Goal: Task Accomplishment & Management: Manage account settings

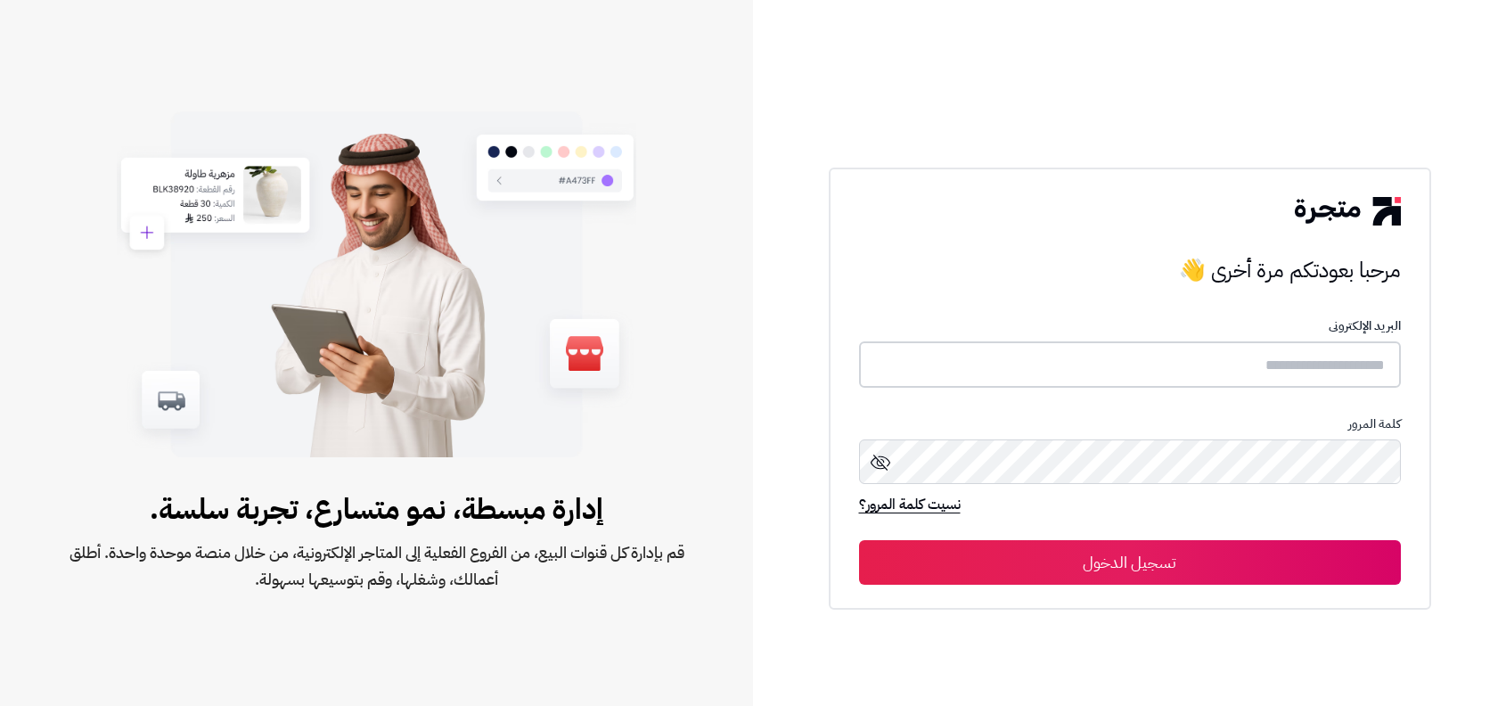
click at [1108, 375] on input "text" at bounding box center [1130, 364] width 542 height 47
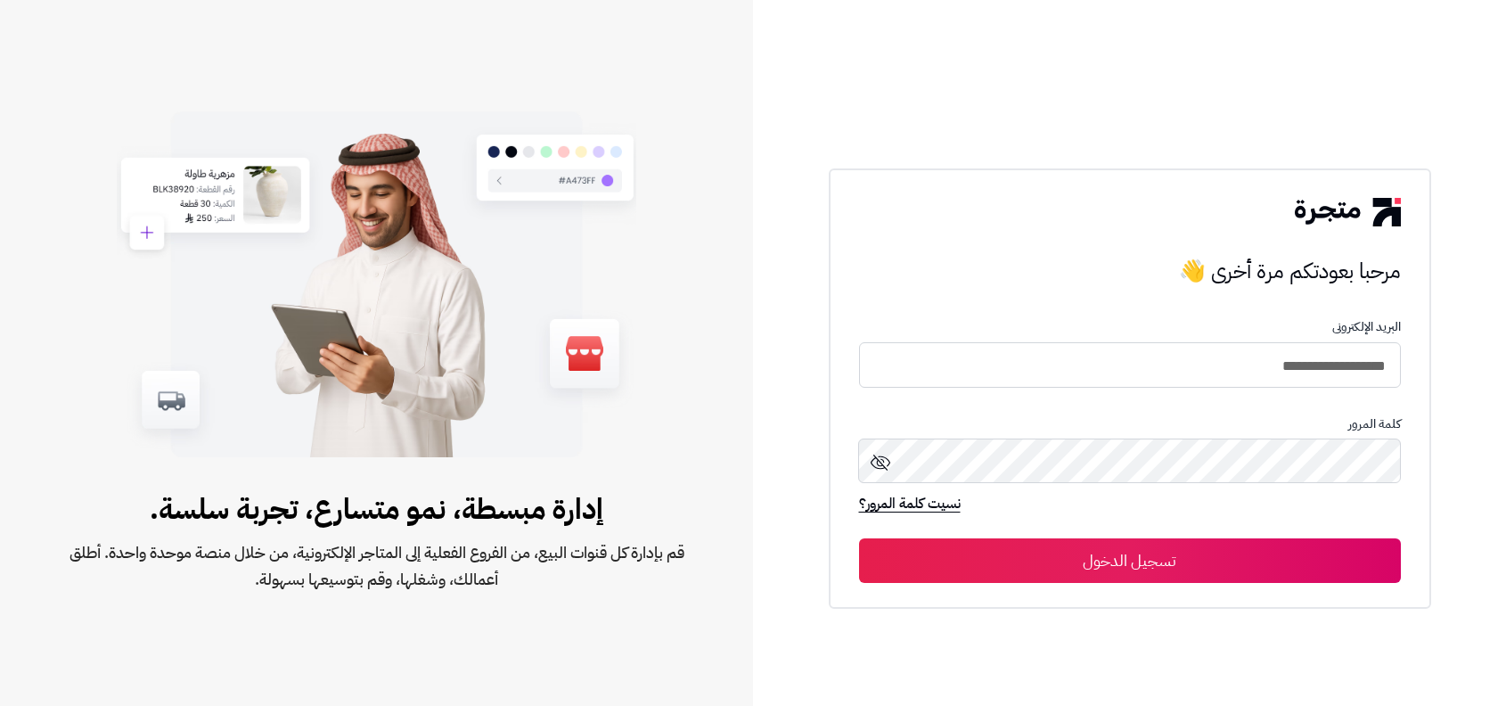
type input "**********"
click at [859, 538] on button "تسجيل الدخول" at bounding box center [1130, 560] width 542 height 45
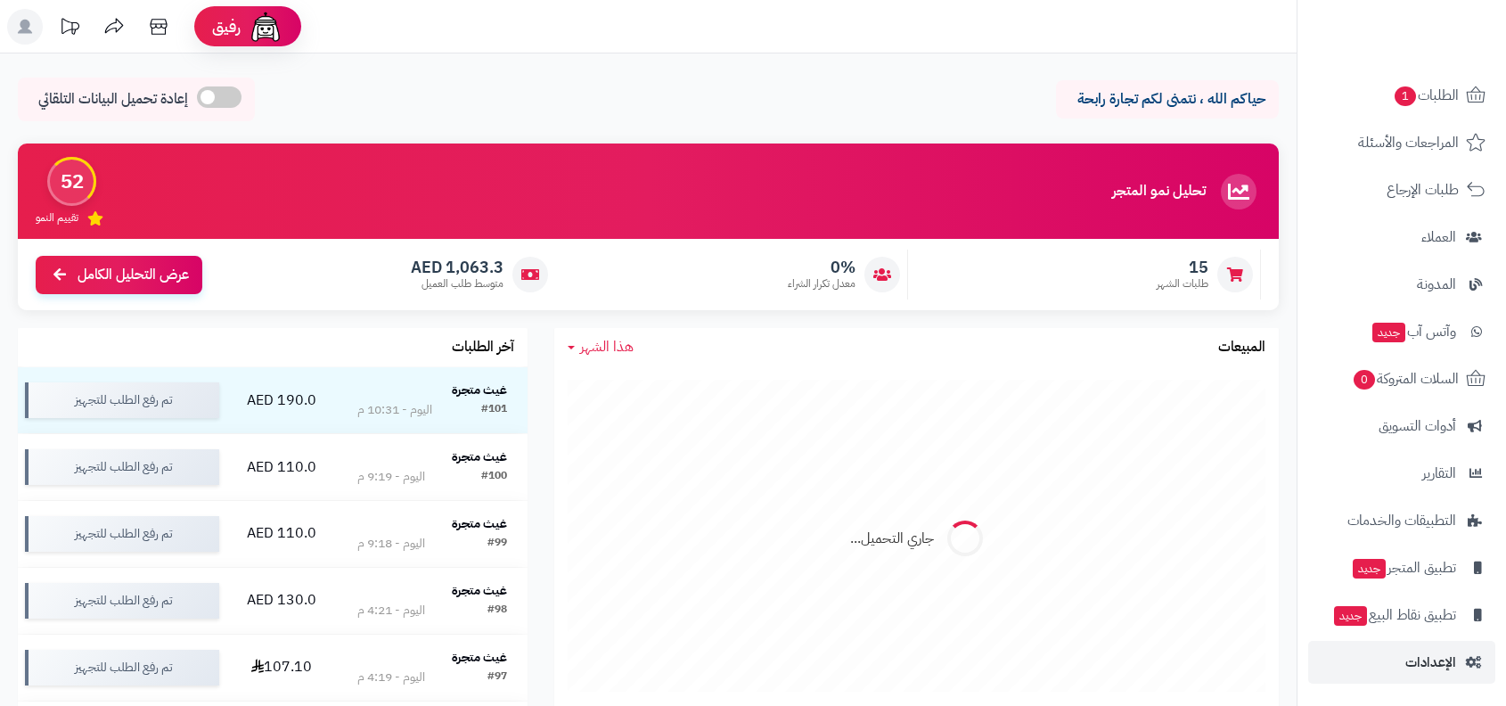
scroll to position [109, 0]
click at [1413, 659] on span "الإعدادات" at bounding box center [1431, 663] width 51 height 25
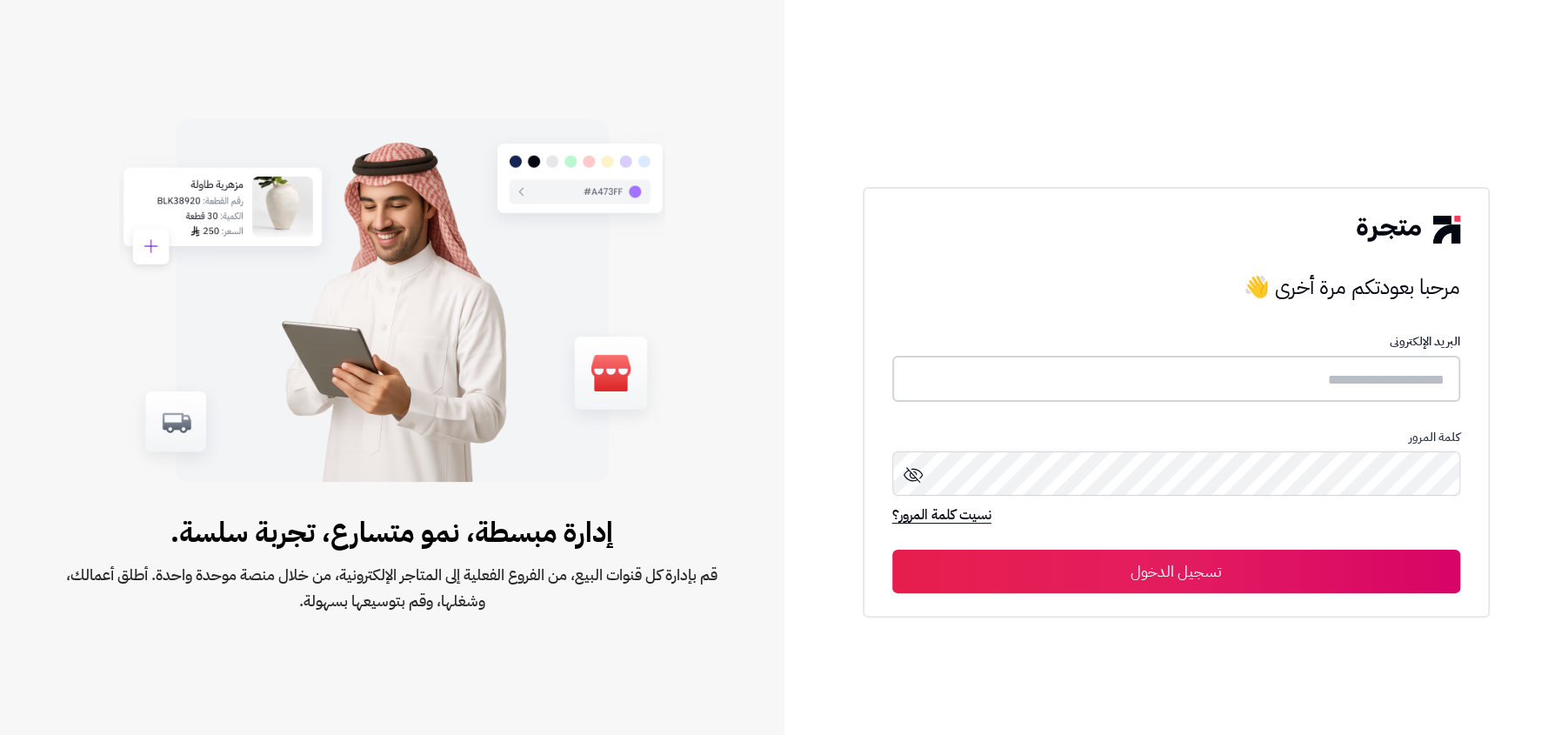
click at [1276, 356] on input "text" at bounding box center [1176, 379] width 568 height 46
type input "**********"
click at [892, 549] on button "تسجيل الدخول" at bounding box center [1176, 570] width 568 height 44
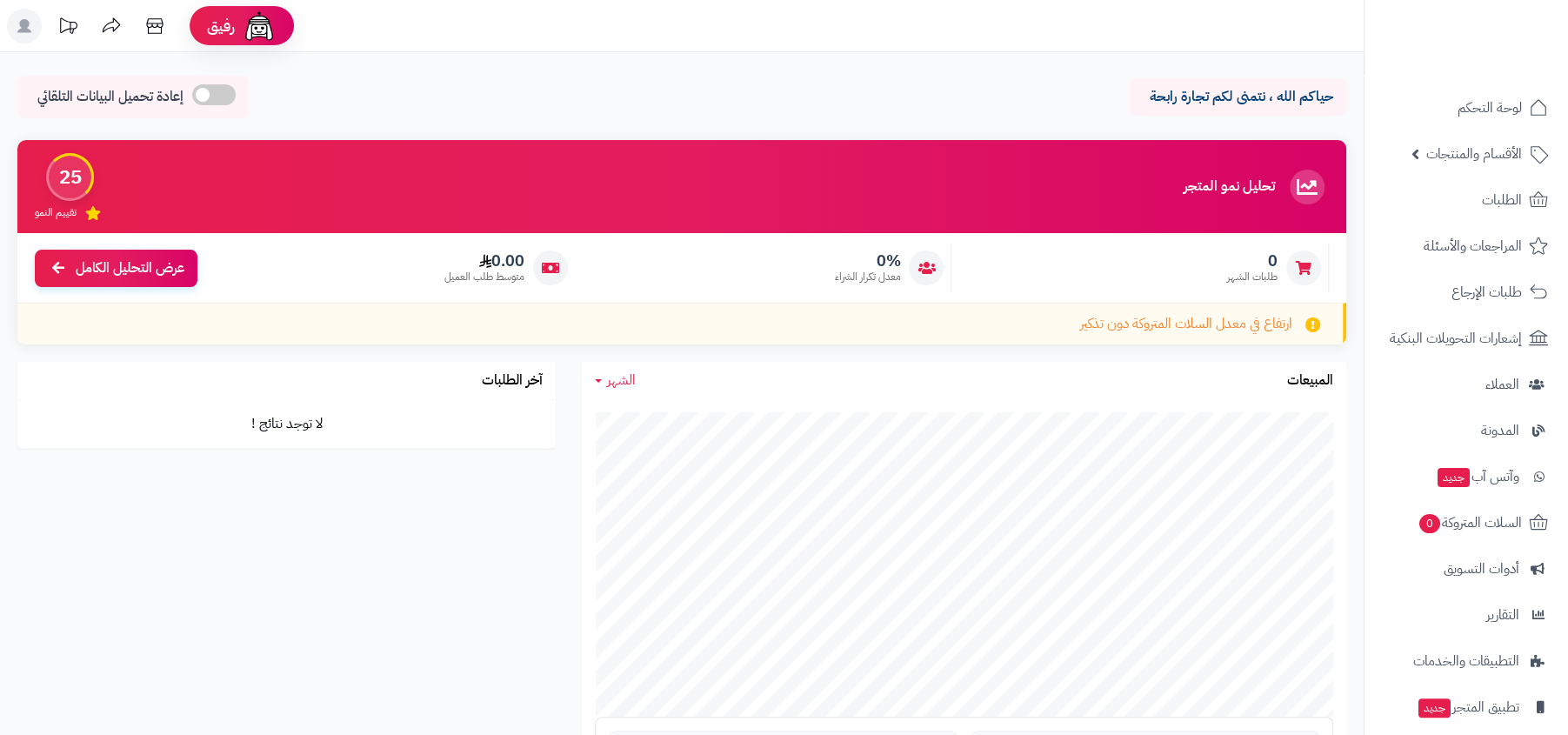
scroll to position [106, 0]
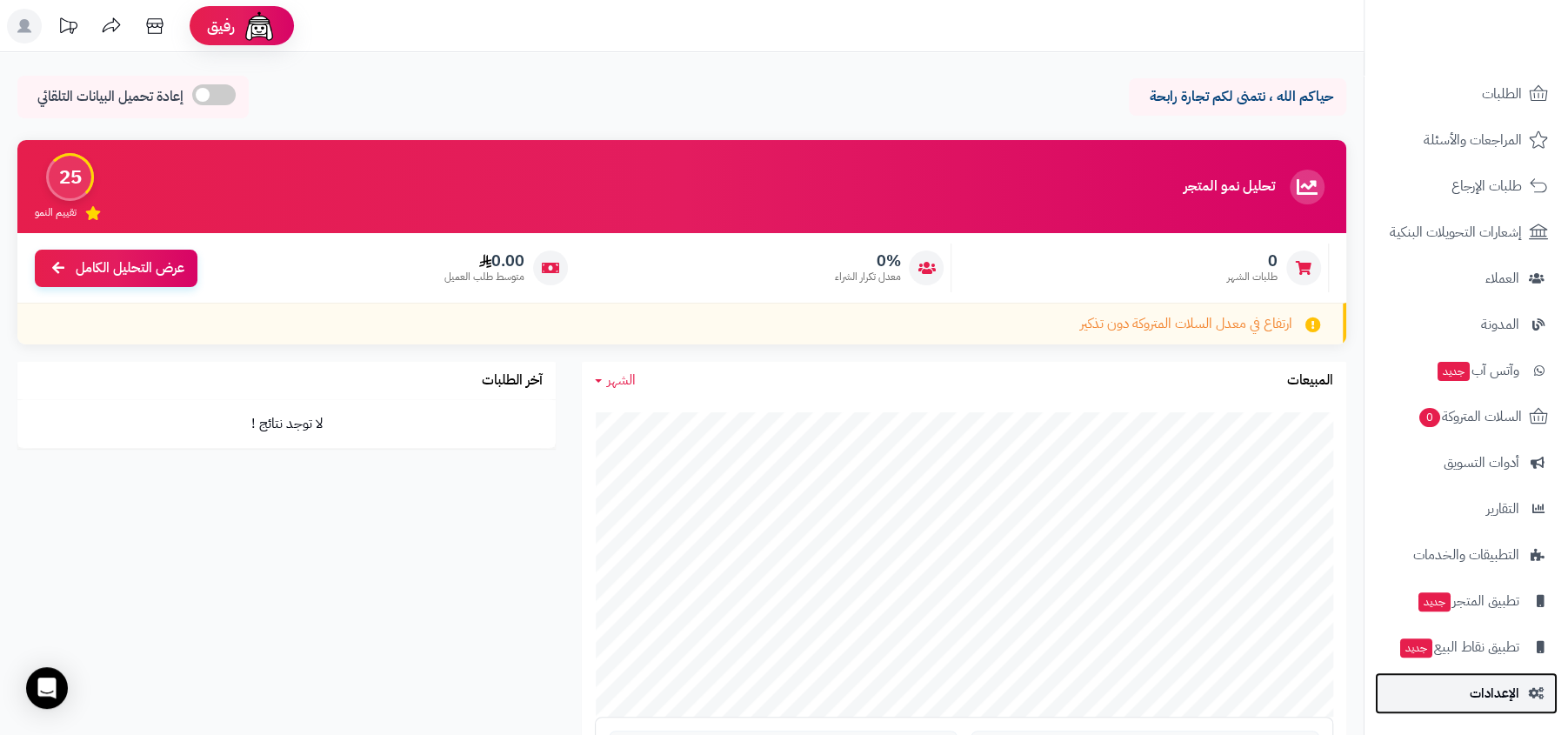
click at [1493, 699] on span "الإعدادات" at bounding box center [1494, 693] width 50 height 24
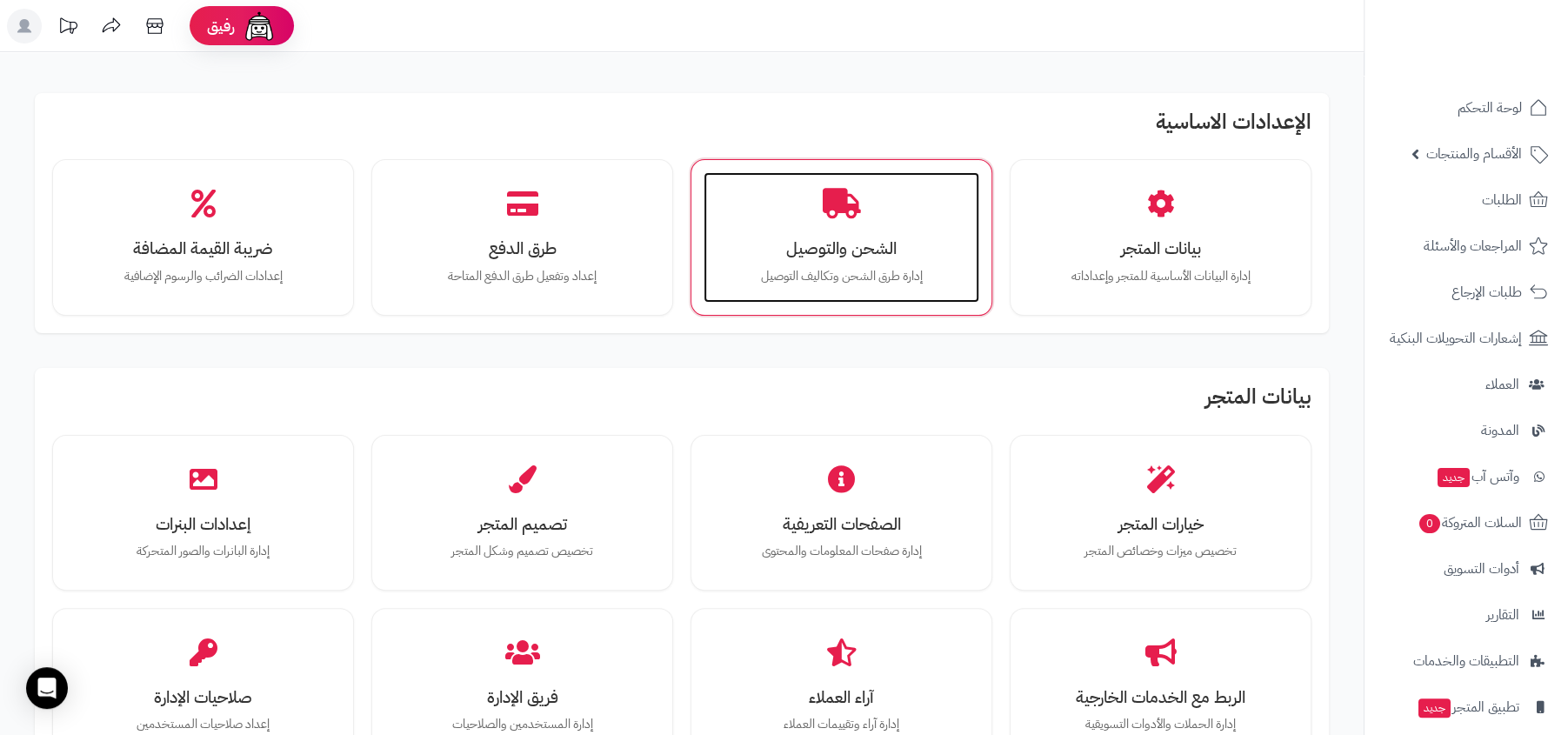
click at [806, 267] on p "إدارة طرق الشحن وتكاليف التوصيل" at bounding box center [841, 277] width 241 height 20
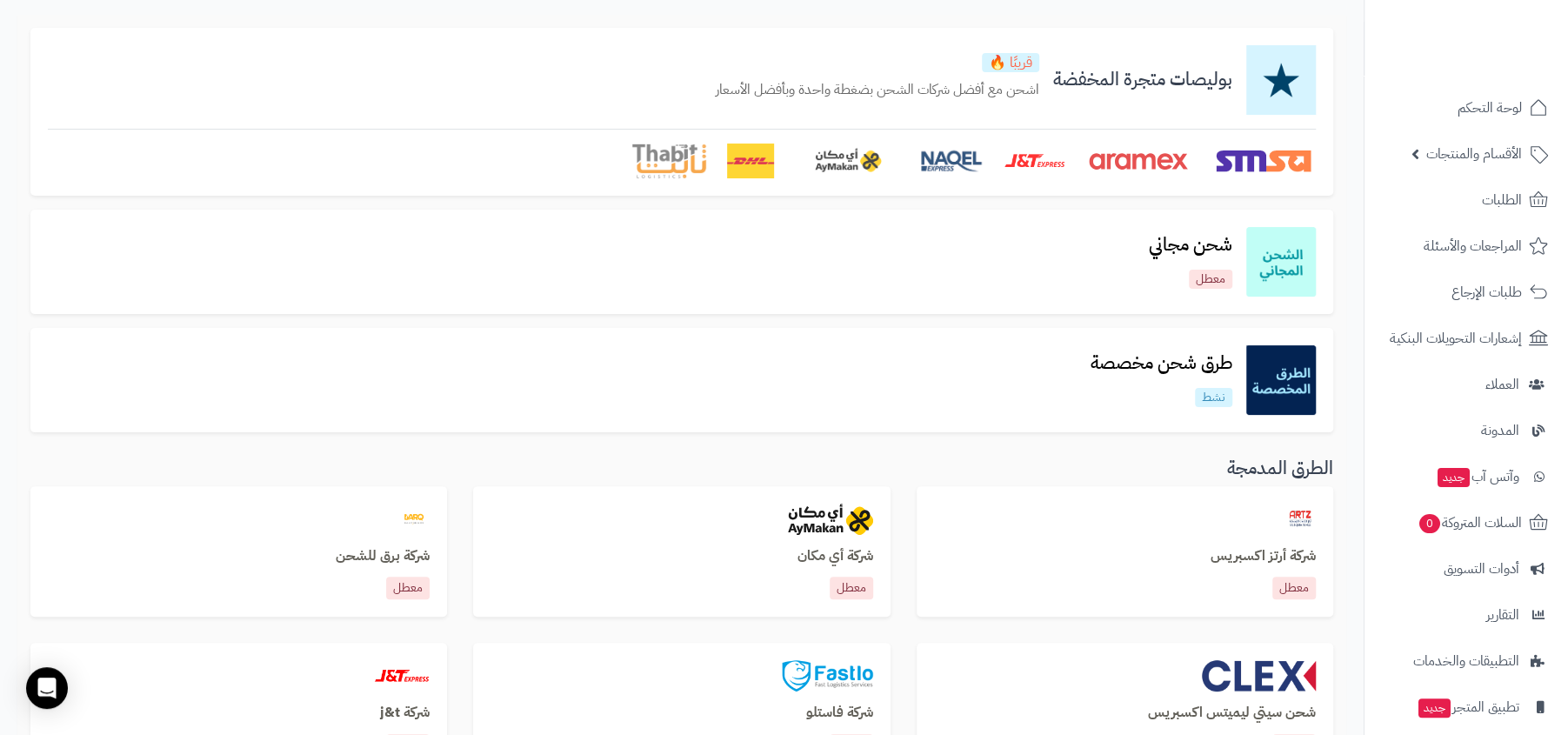
scroll to position [124, 0]
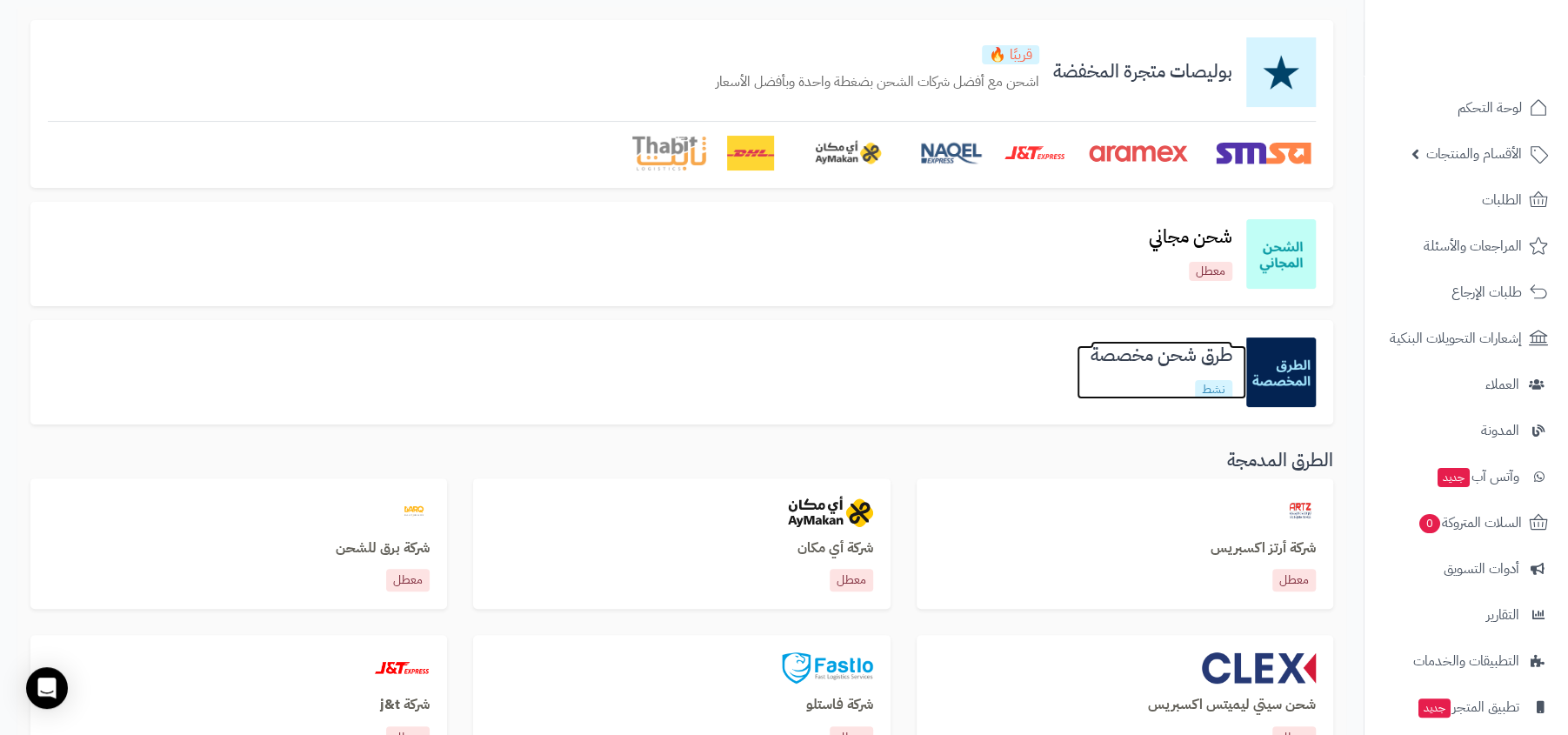
click at [1190, 349] on h3 "طرق شحن مخصصة" at bounding box center [1161, 355] width 170 height 20
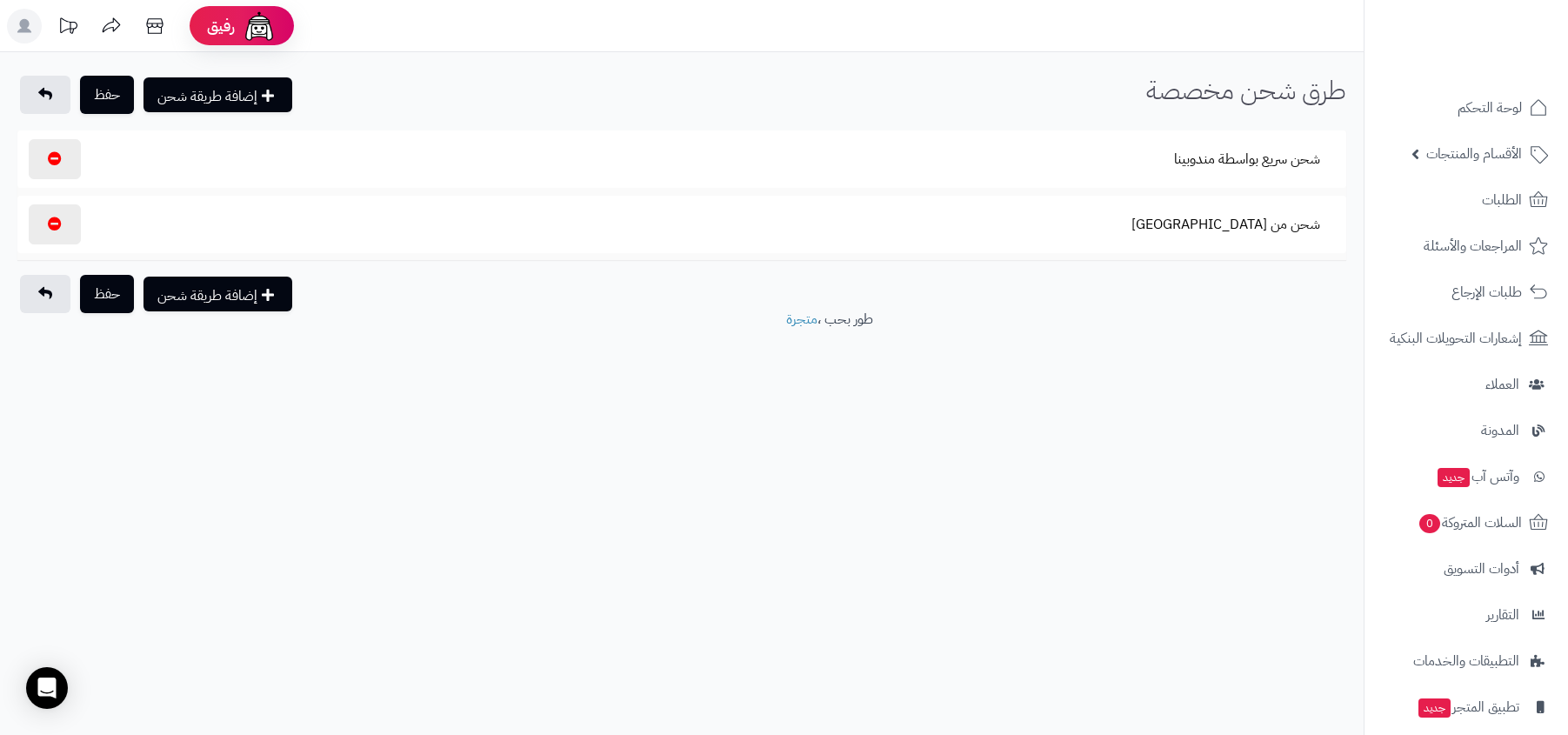
select select
click at [1276, 161] on button "شحن سريع بواسطة مندوبينا" at bounding box center [1247, 158] width 176 height 40
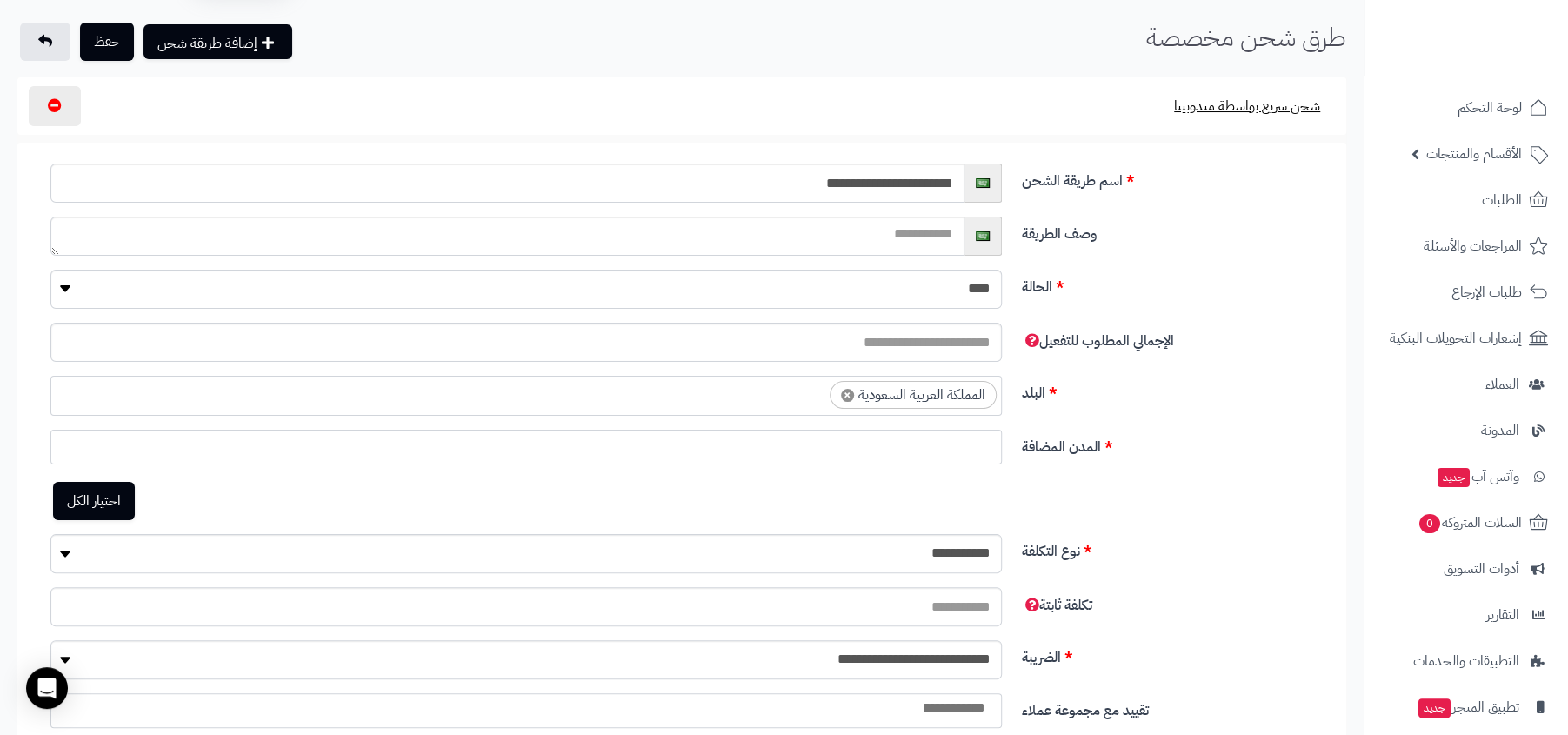
scroll to position [180, 0]
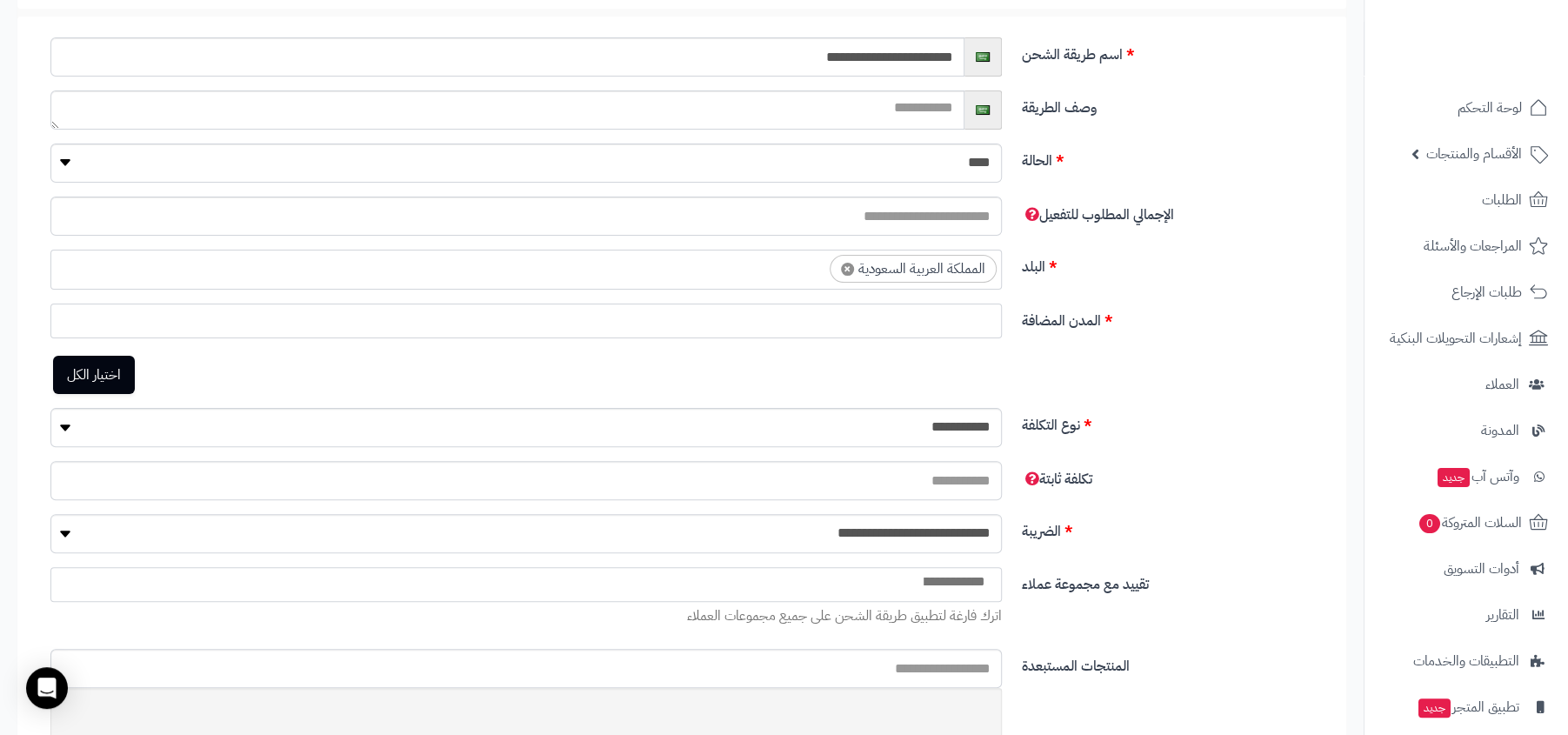
click at [99, 366] on link "اختيار الكل" at bounding box center [94, 375] width 82 height 38
select select "***"
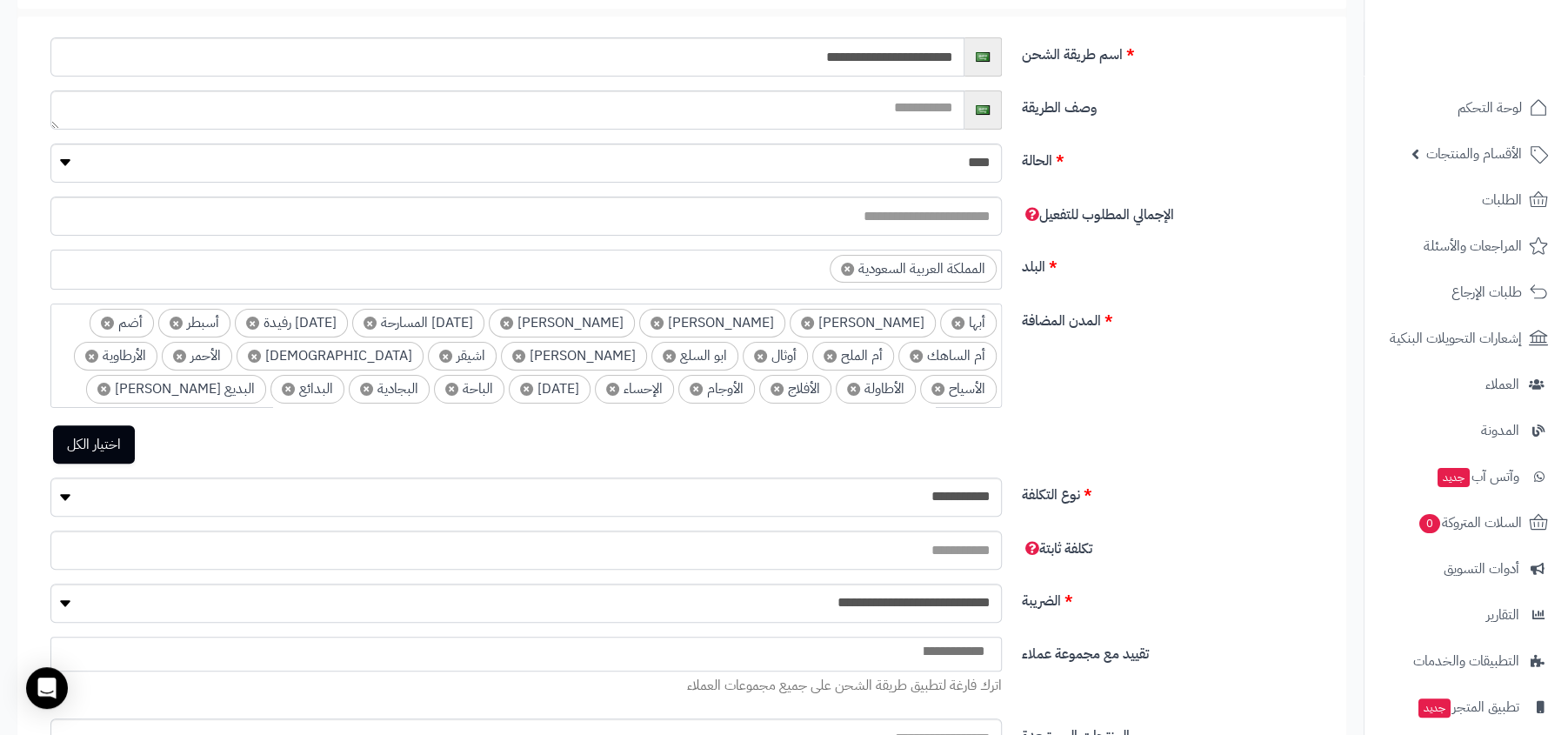
scroll to position [0, 0]
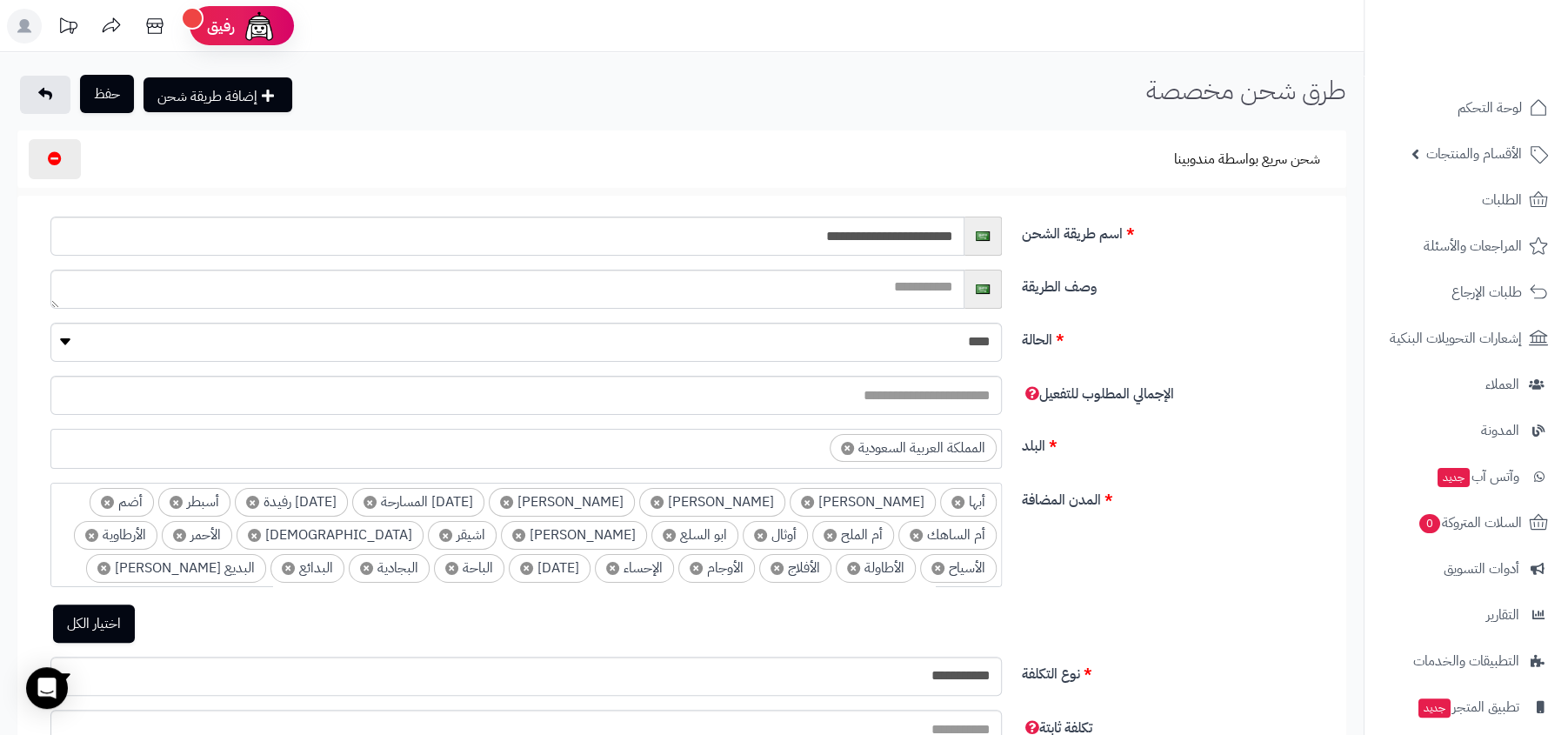
click at [103, 95] on button "حفظ" at bounding box center [106, 94] width 54 height 38
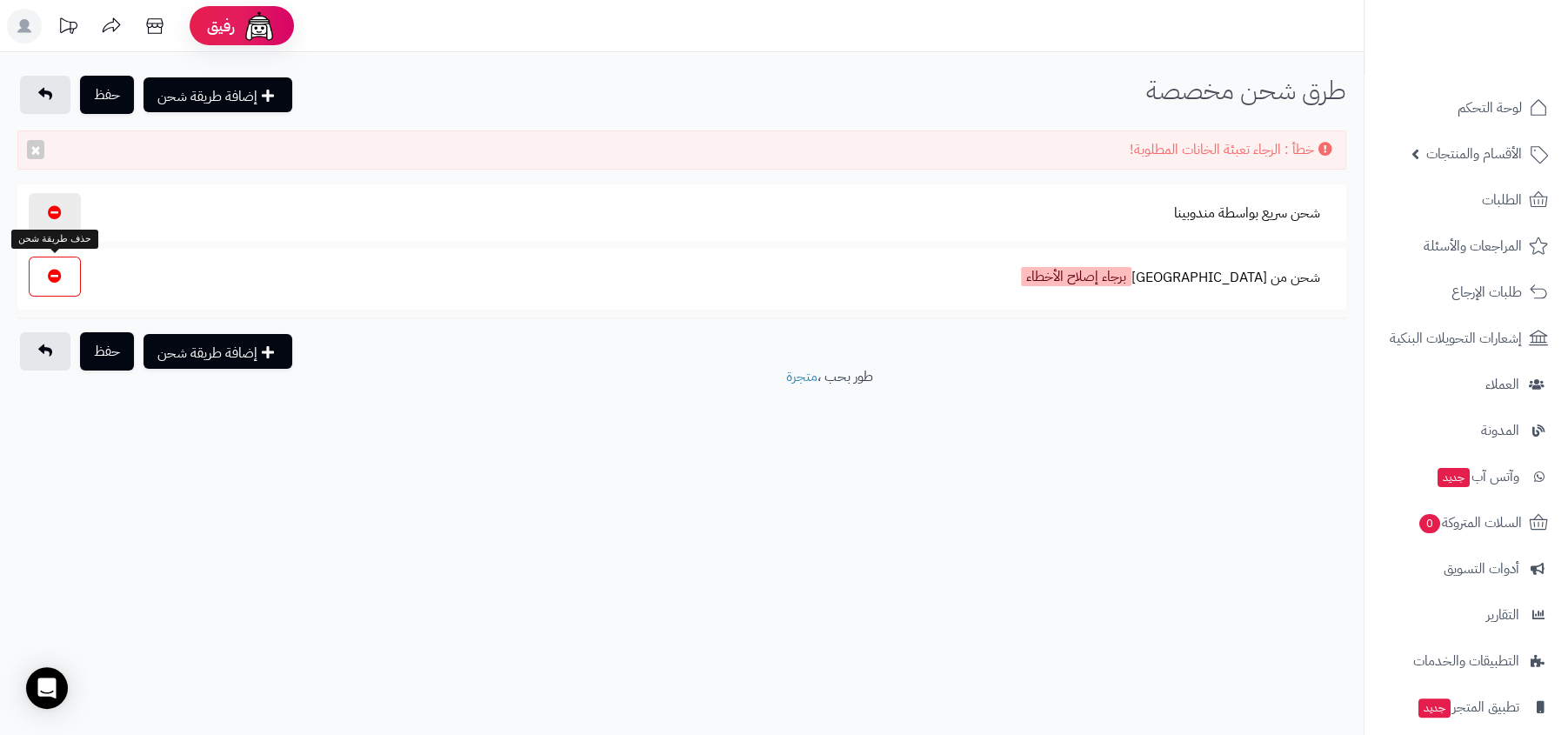
click at [58, 274] on icon "button" at bounding box center [55, 275] width 14 height 14
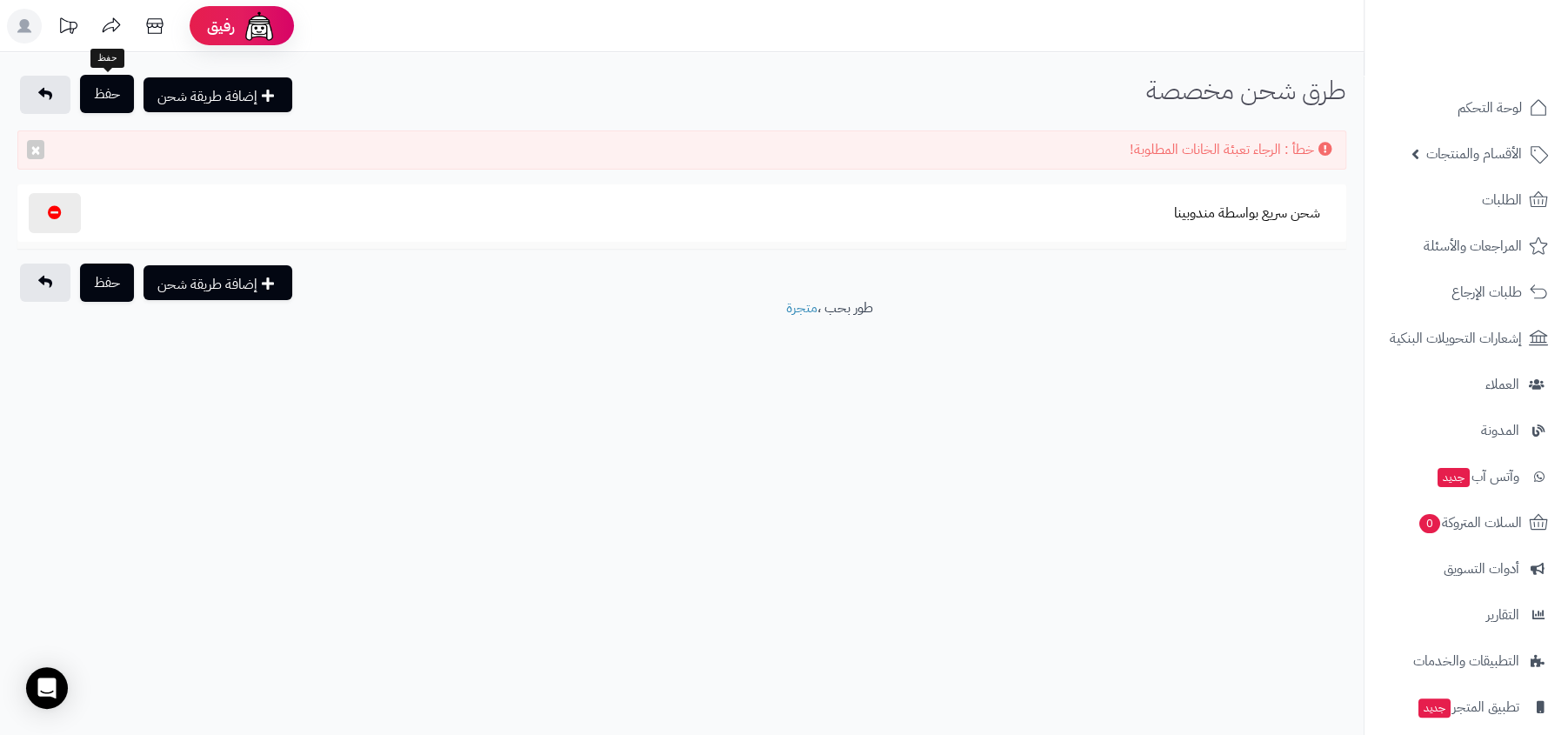
click at [128, 102] on button "حفظ" at bounding box center [106, 94] width 54 height 38
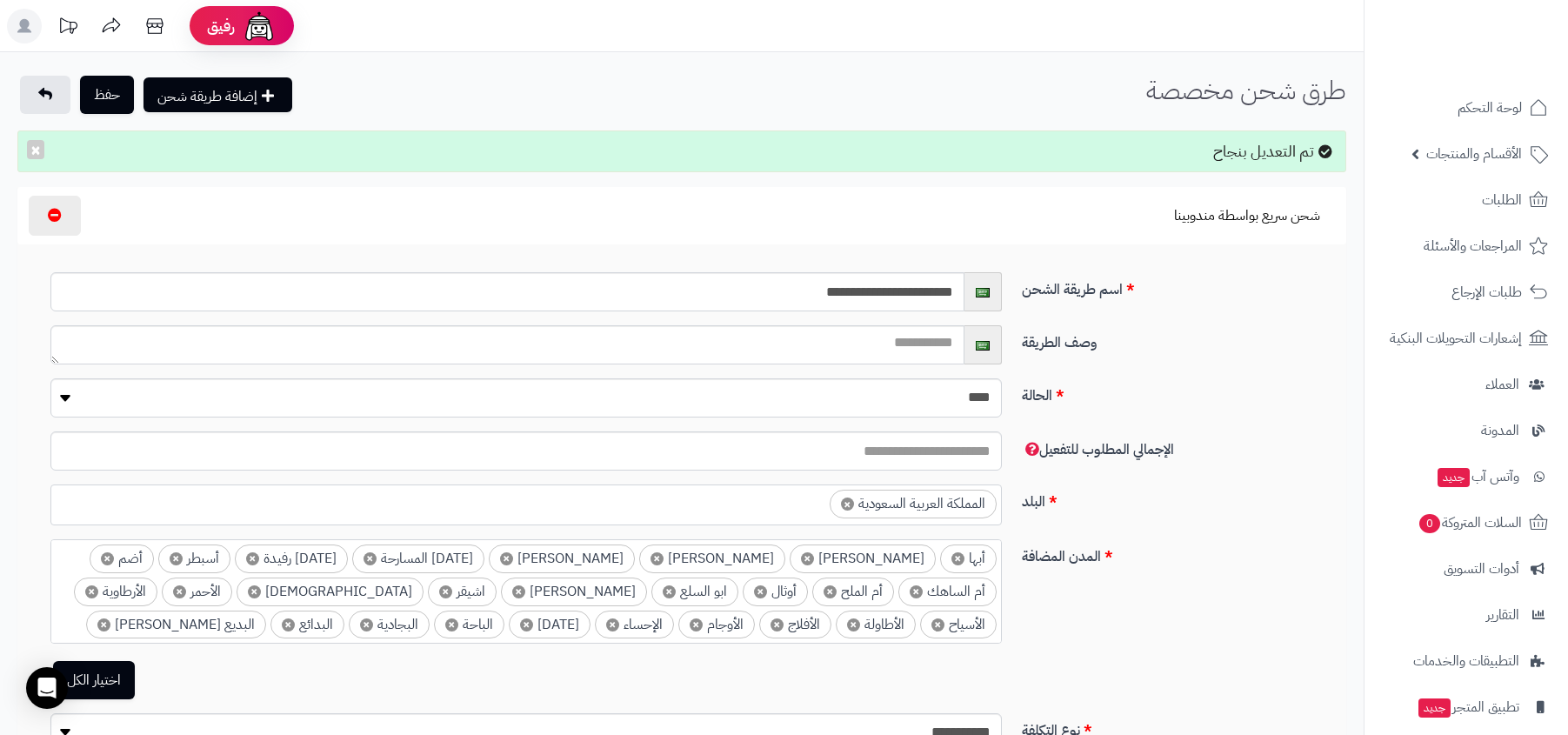
select select
click at [1237, 220] on button "شحن سريع بواسطة مندوبينا" at bounding box center [1247, 215] width 176 height 40
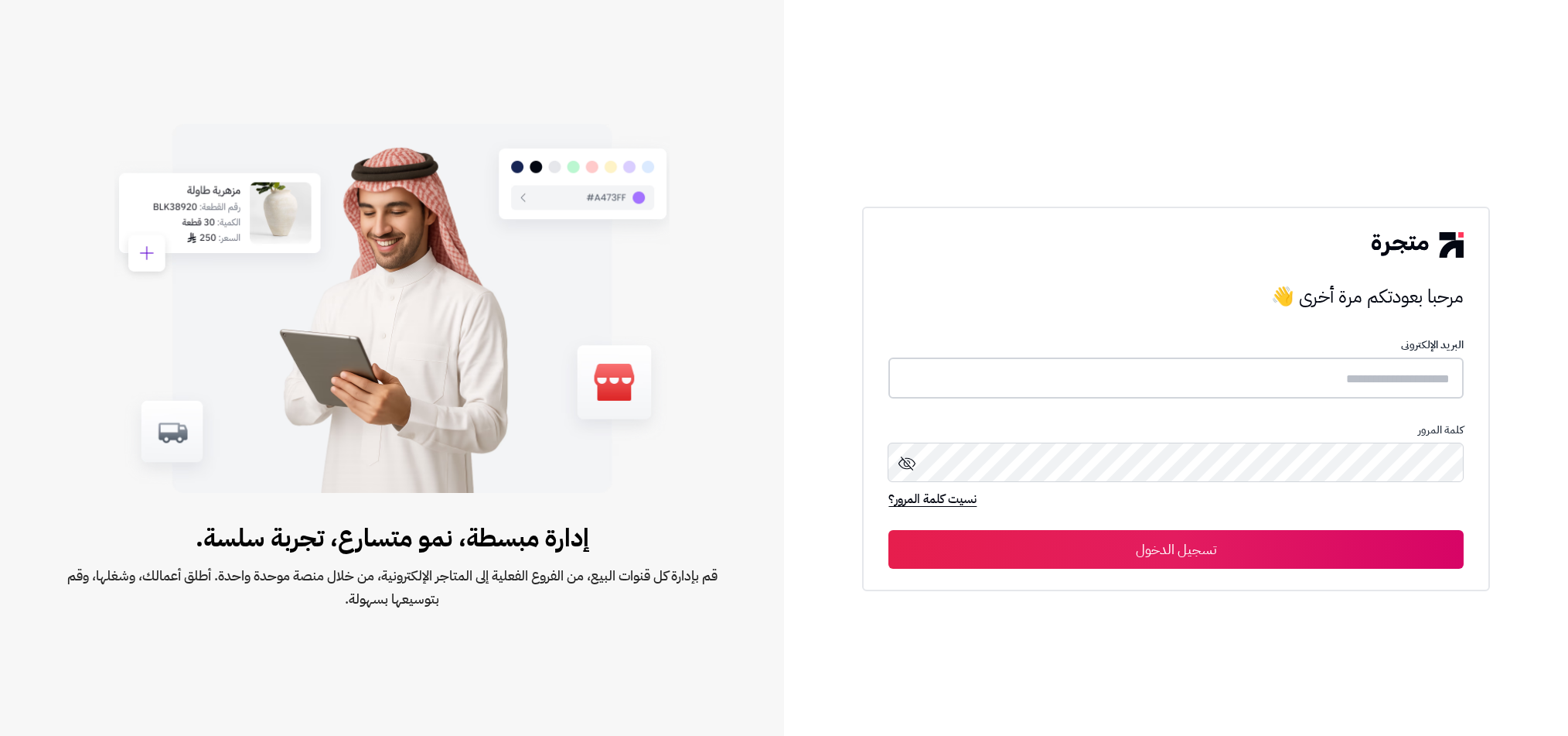
click at [1234, 366] on input "text" at bounding box center [1176, 378] width 574 height 41
type input "**********"
click at [889, 529] on button "تسجيل الدخول" at bounding box center [1176, 549] width 574 height 39
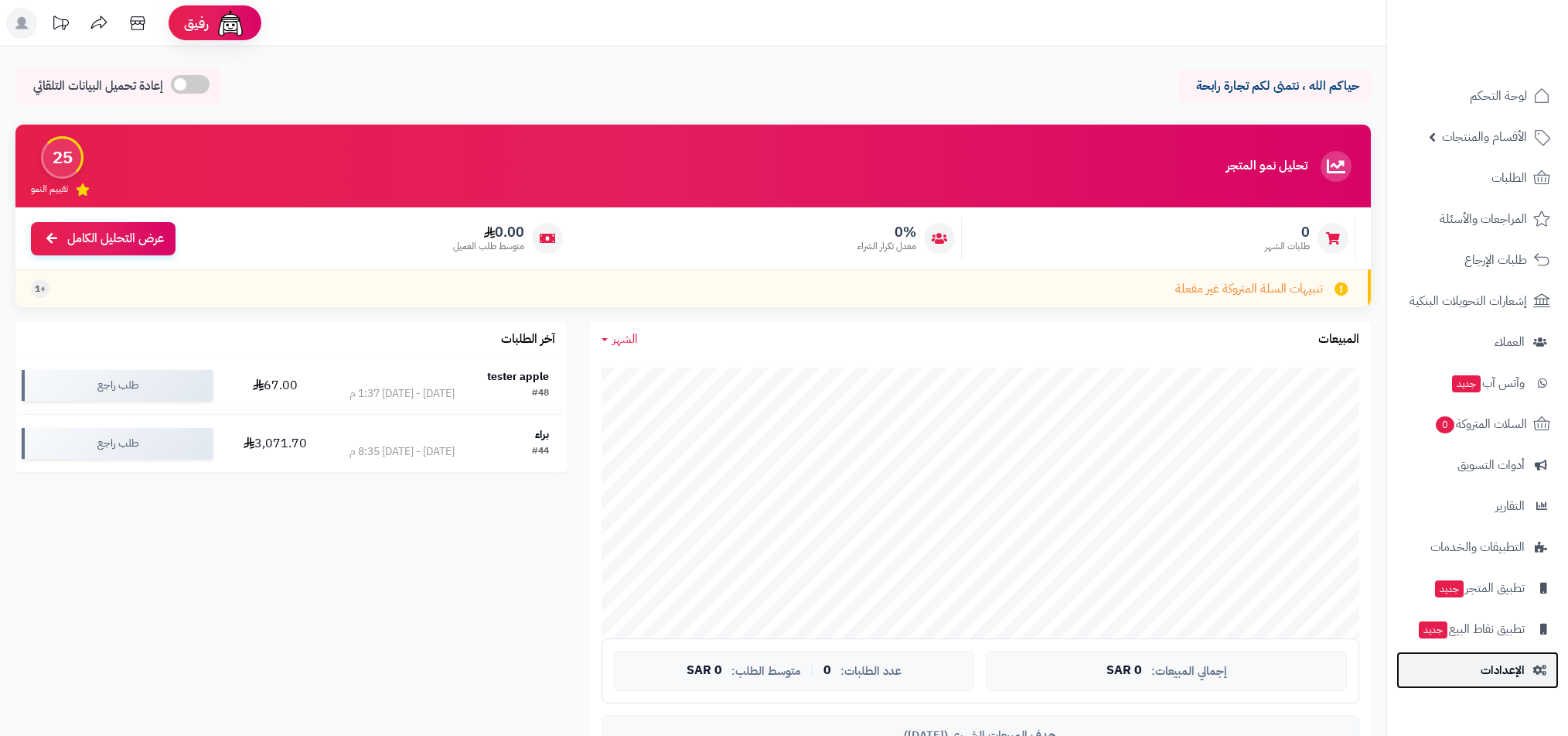
click at [1486, 674] on span "الإعدادات" at bounding box center [1503, 669] width 44 height 22
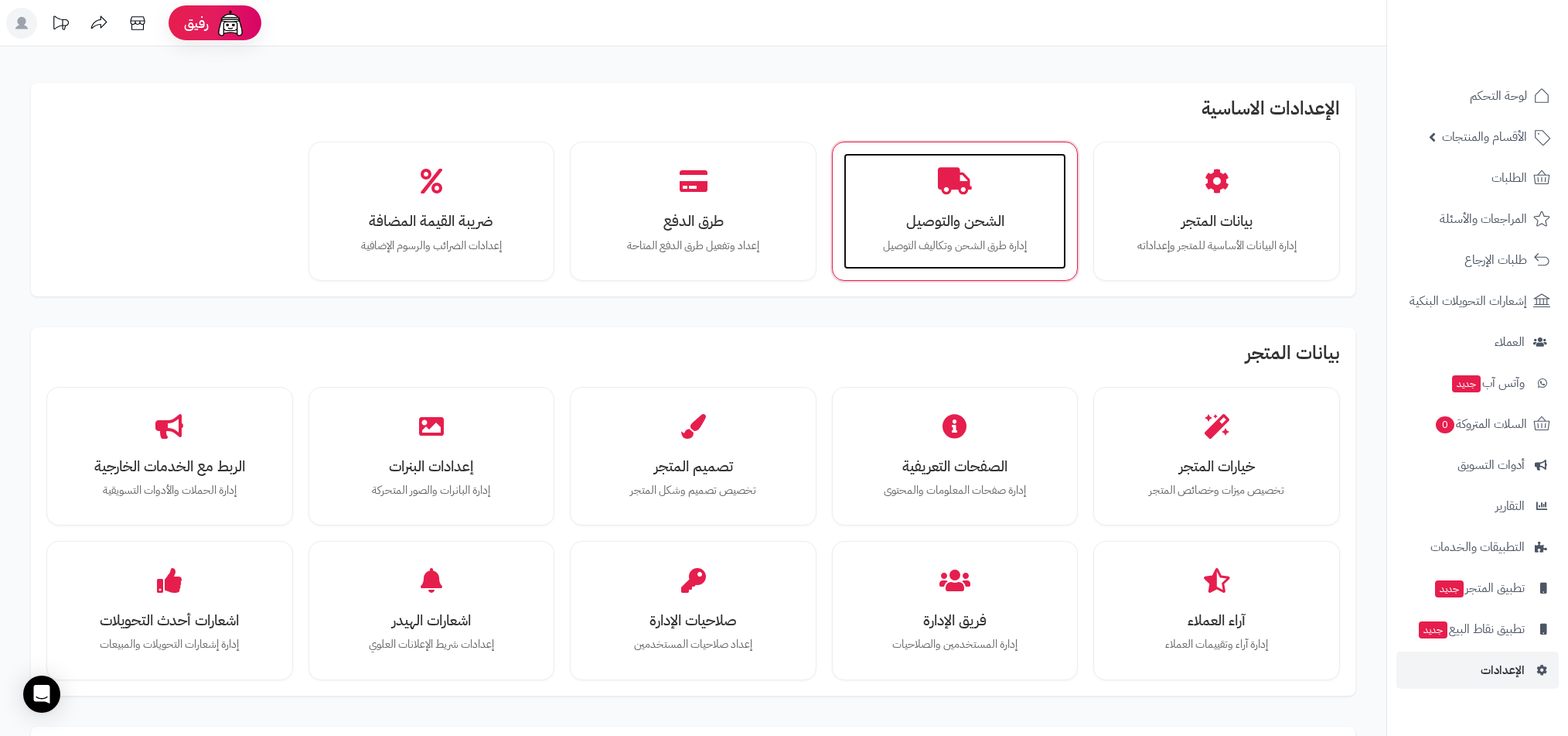
click at [934, 221] on h3 "الشحن والتوصيل" at bounding box center [955, 220] width 193 height 16
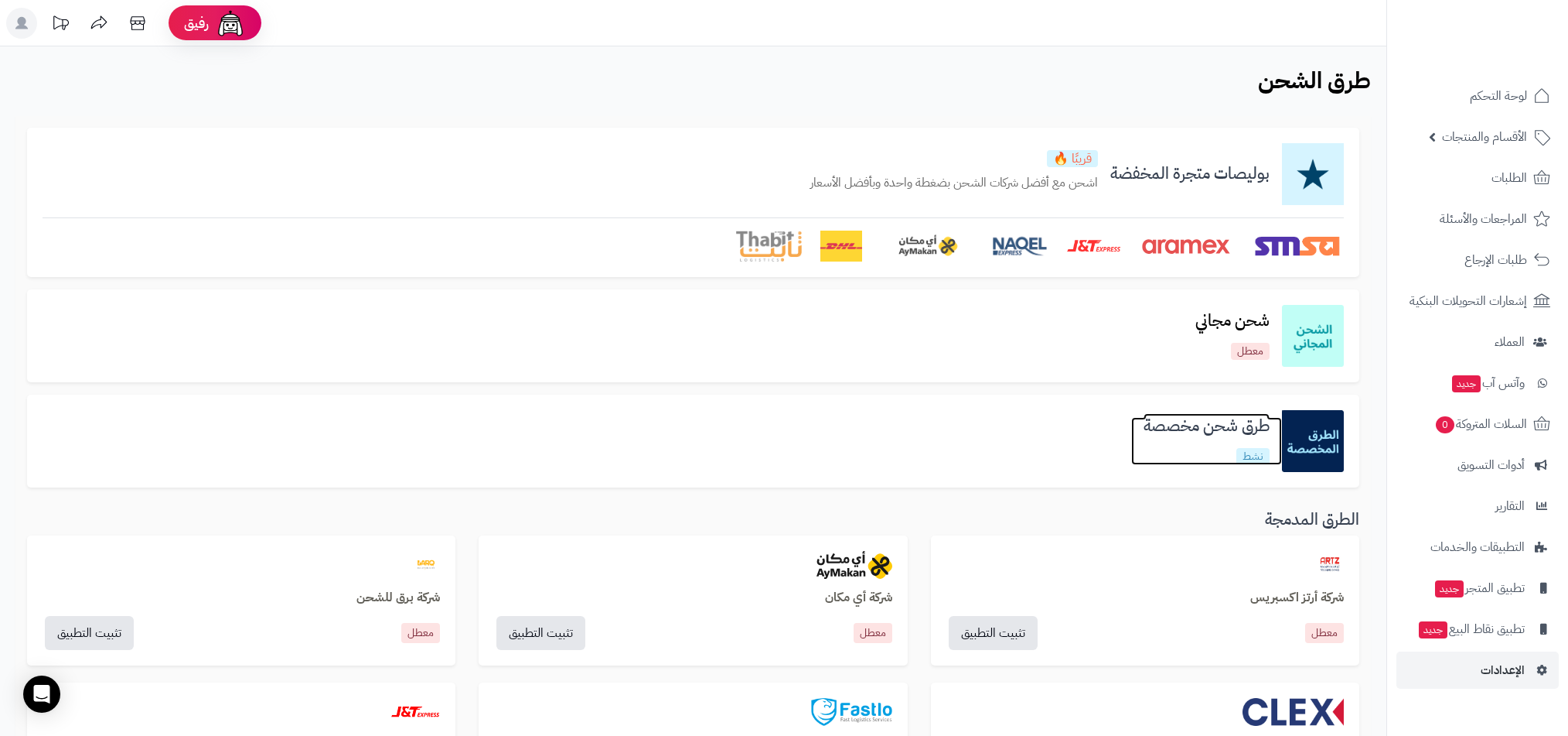
click at [1224, 418] on h3 "طرق شحن مخصصة" at bounding box center [1207, 425] width 151 height 17
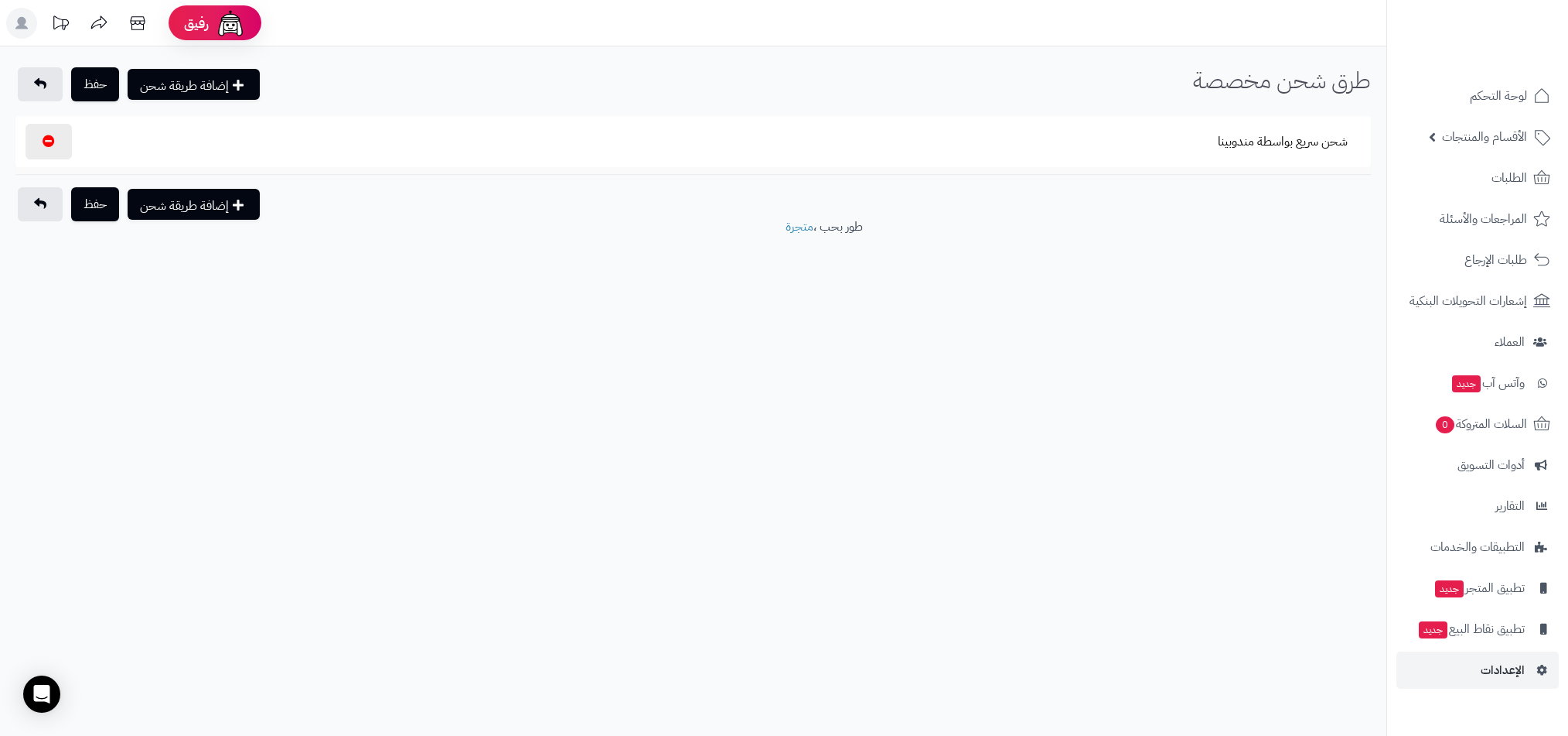
select select
click at [1268, 140] on button "شحن سريع بواسطة مندوبينا" at bounding box center [1283, 141] width 156 height 36
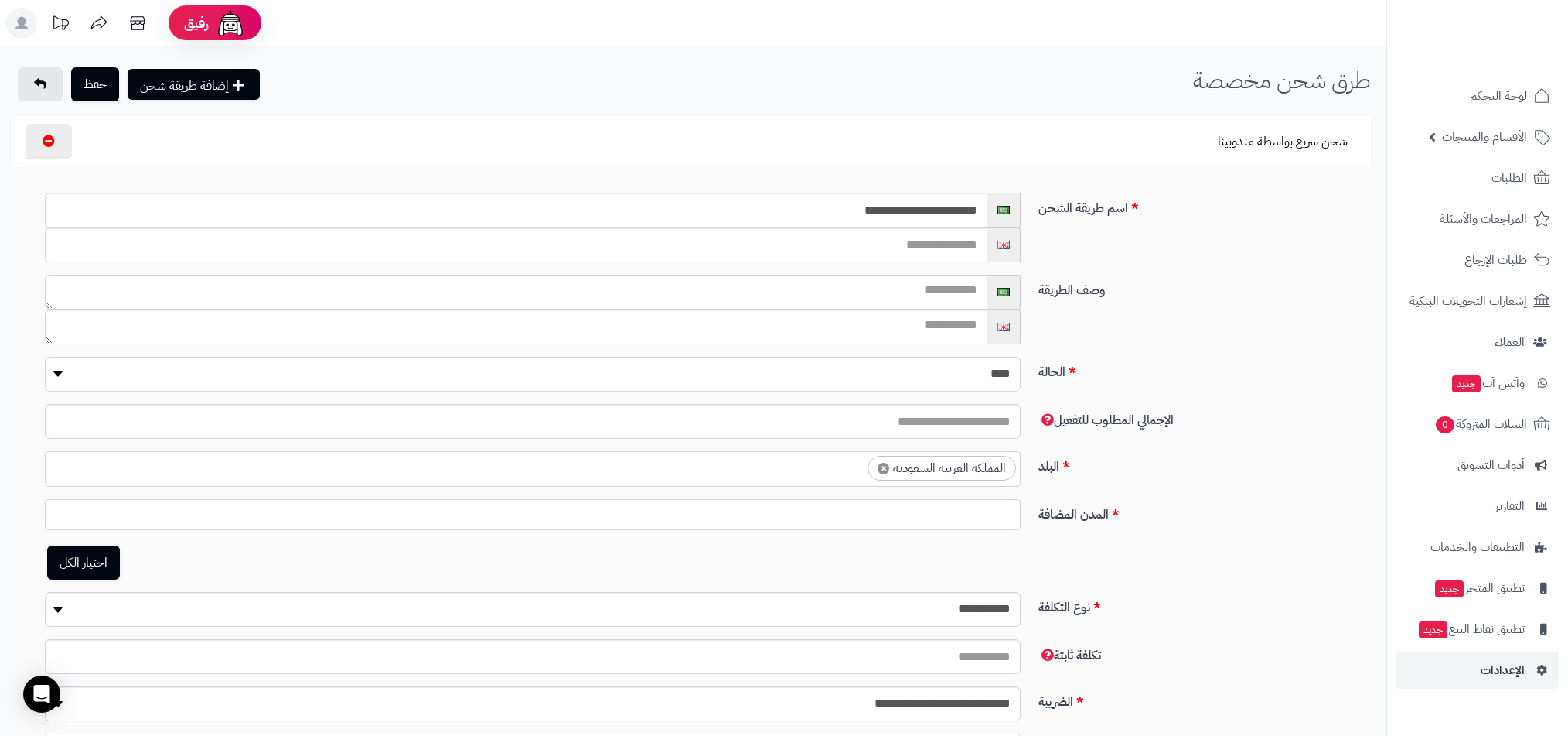
click at [78, 567] on link "اختيار الكل" at bounding box center [83, 562] width 73 height 34
select select "*"
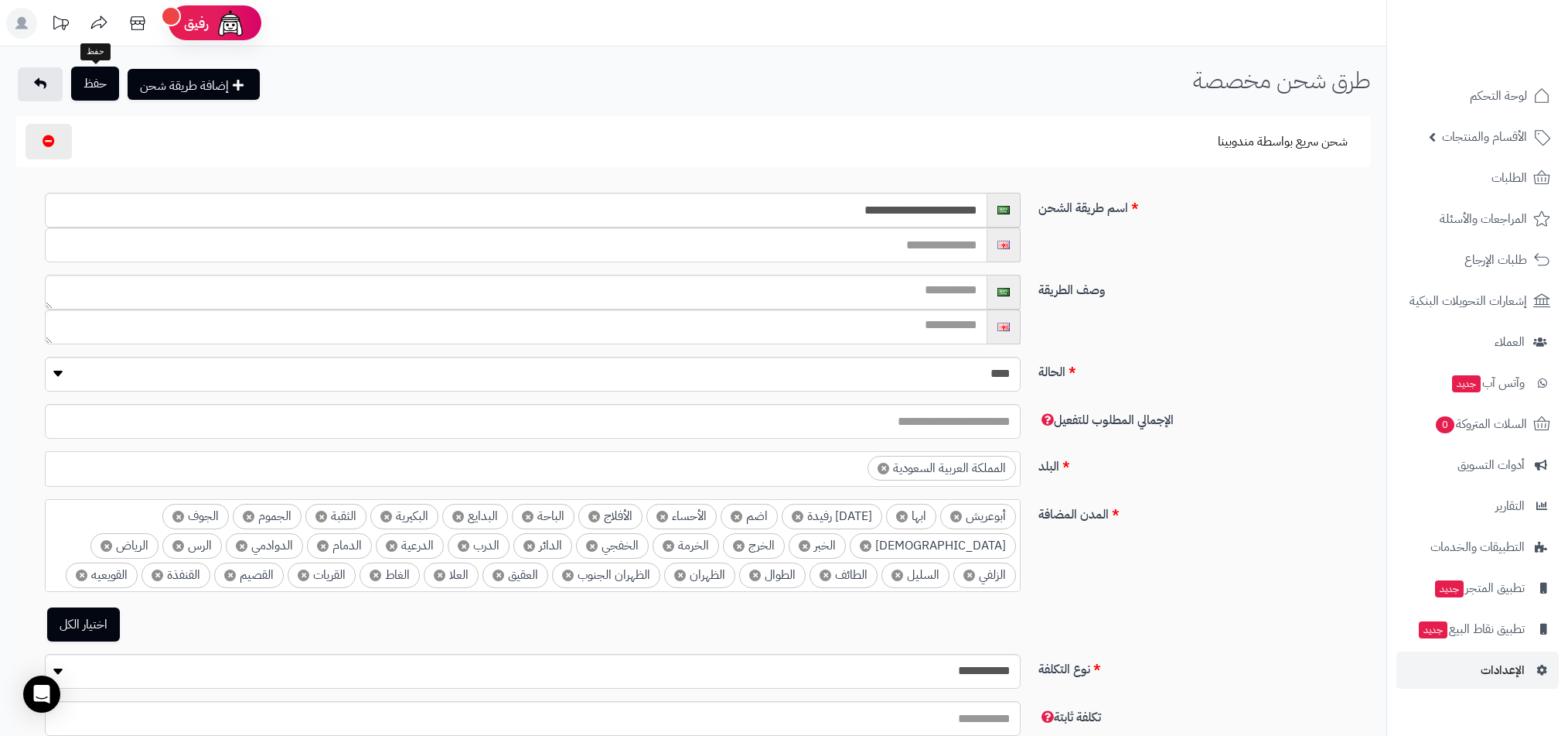
click at [95, 89] on button "حفظ" at bounding box center [95, 83] width 48 height 34
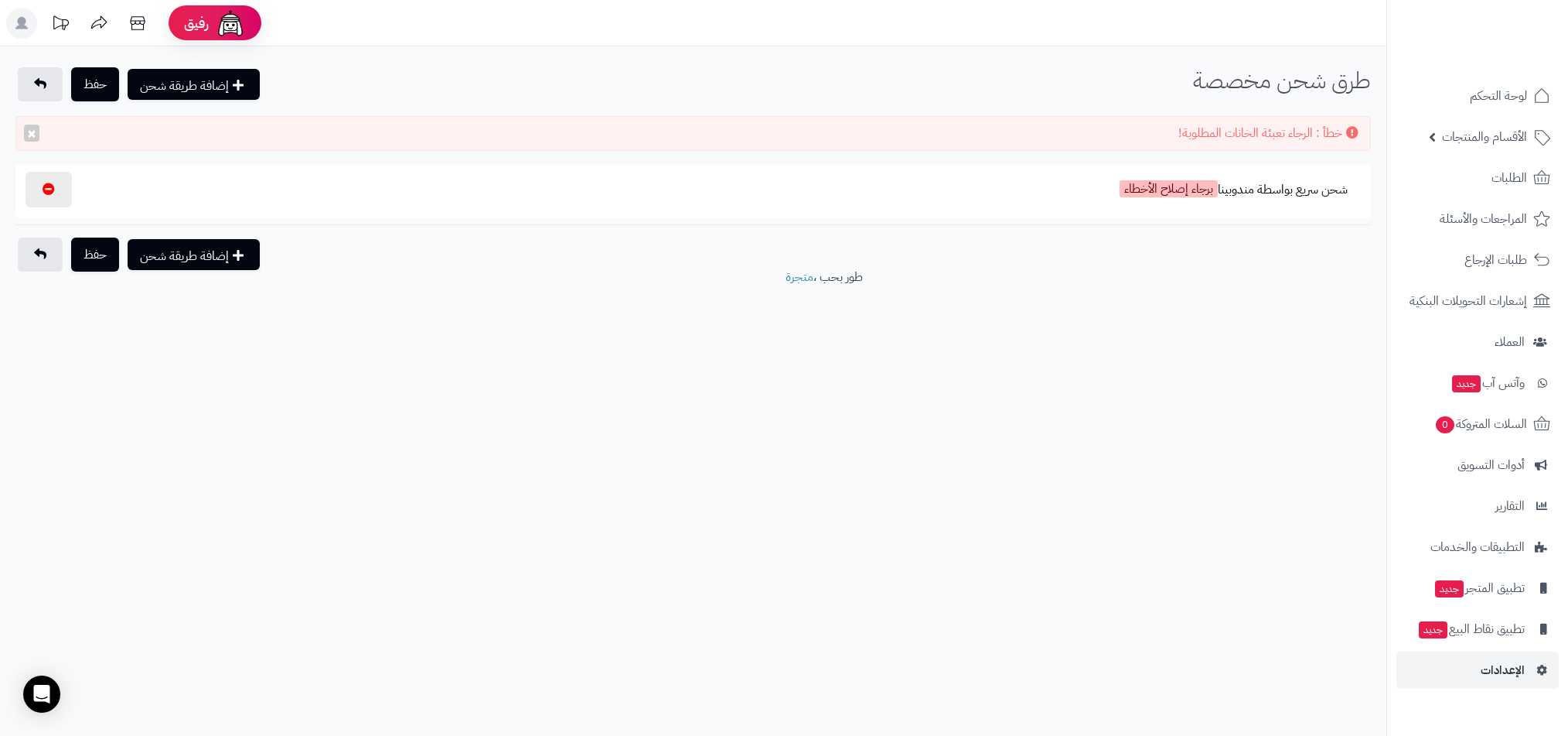
select select
click at [1185, 181] on label "برجاء إصلاح الأخطاء" at bounding box center [1169, 188] width 98 height 17
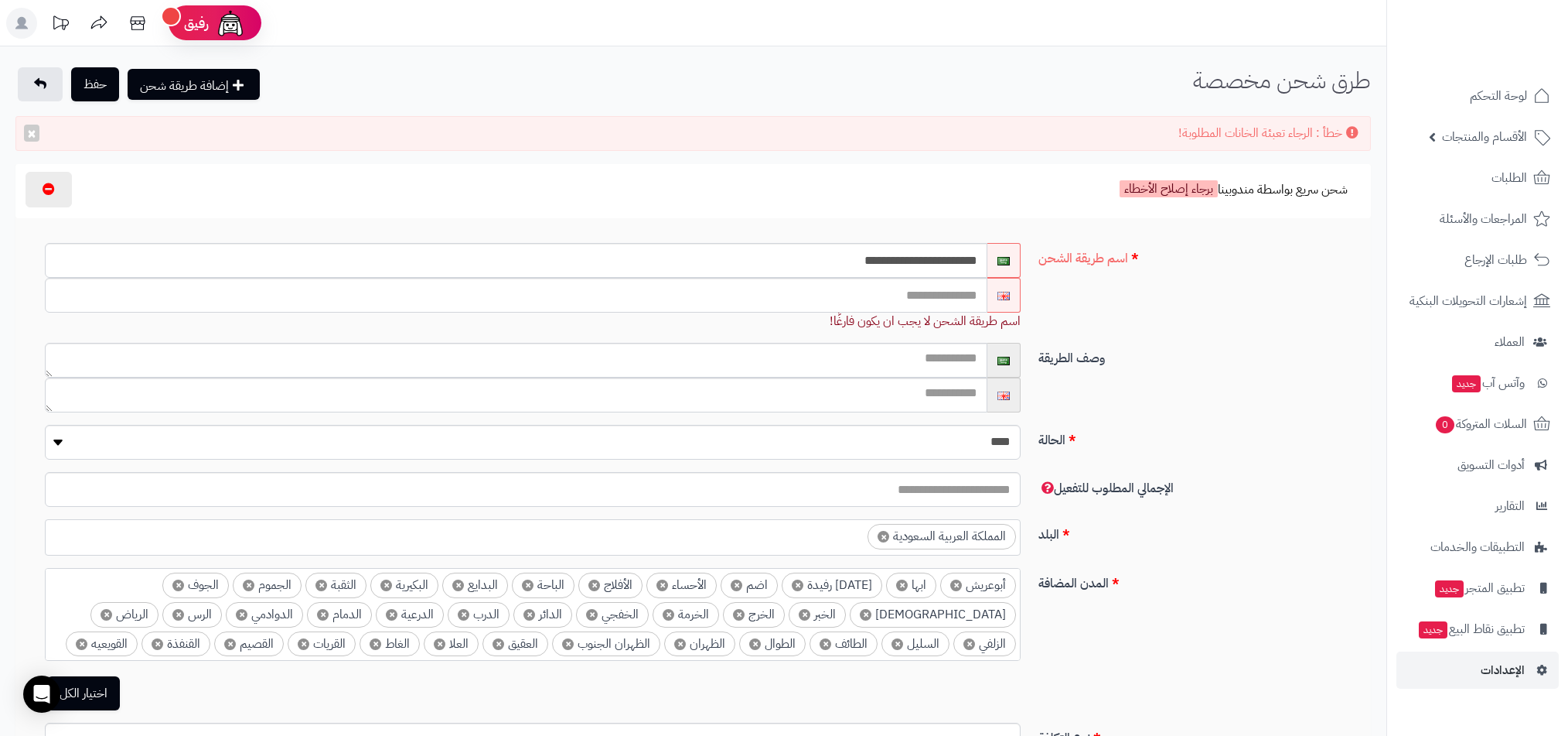
click at [910, 319] on div "اسم طريقة الشحن لا يجب ان يكون فارغًا!" at bounding box center [533, 321] width 976 height 17
click at [934, 298] on input "text" at bounding box center [516, 295] width 942 height 35
type input "****"
click at [942, 355] on textarea at bounding box center [516, 360] width 942 height 35
type textarea "****"
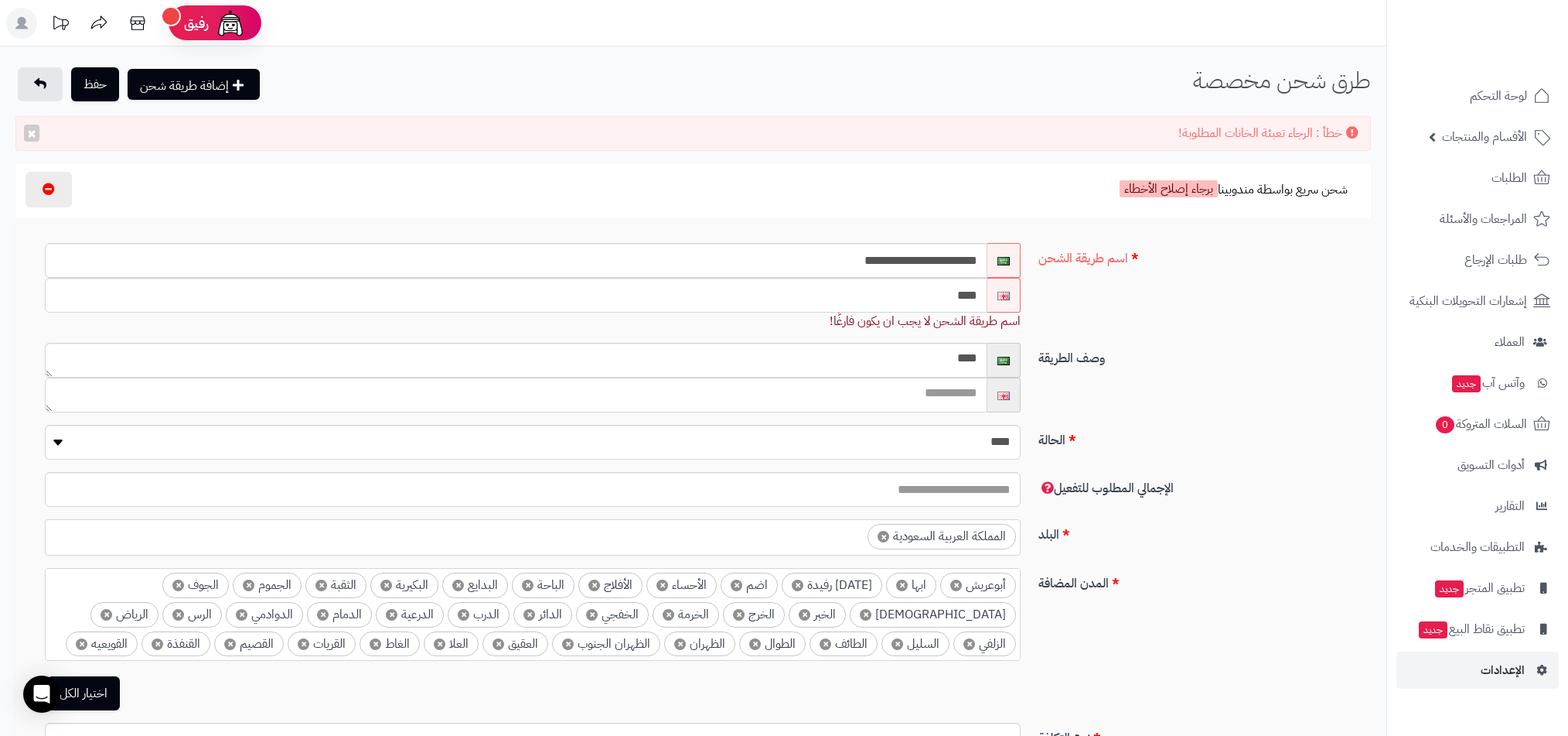
click at [942, 398] on textarea at bounding box center [516, 395] width 942 height 35
type textarea "****"
click at [108, 80] on button "حفظ" at bounding box center [95, 83] width 48 height 34
